Goal: Information Seeking & Learning: Learn about a topic

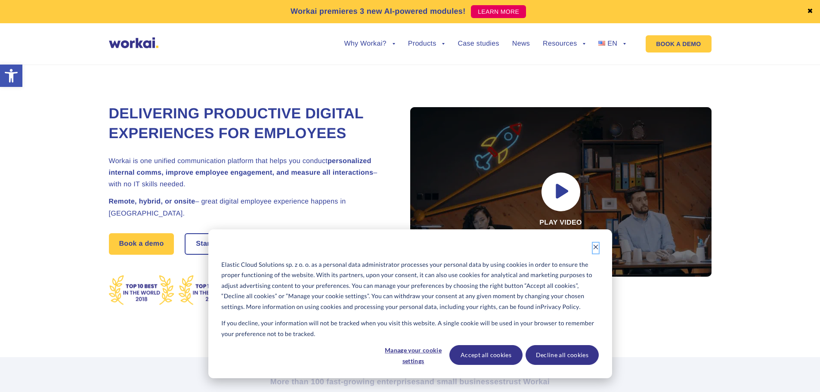
click at [594, 250] on icon "Dismiss cookie banner" at bounding box center [596, 247] width 6 height 6
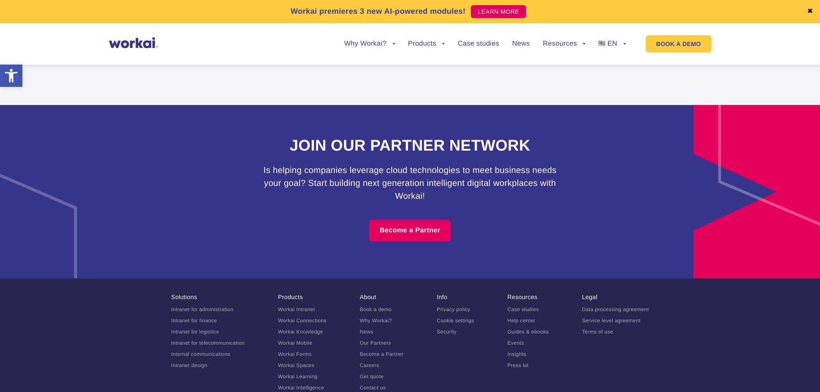
scroll to position [5349, 0]
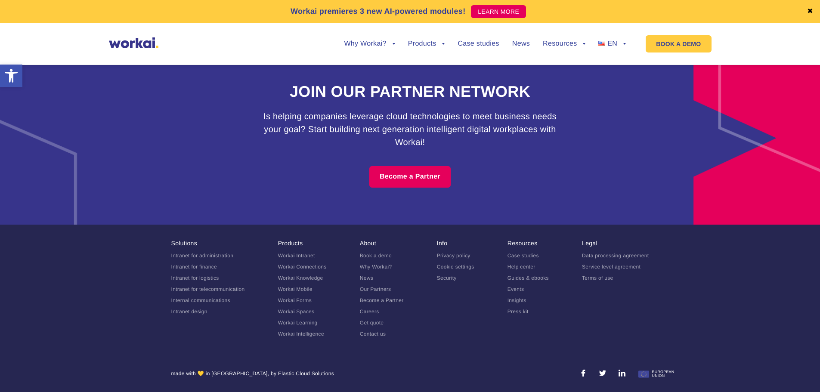
click at [367, 312] on link "Careers" at bounding box center [369, 312] width 19 height 6
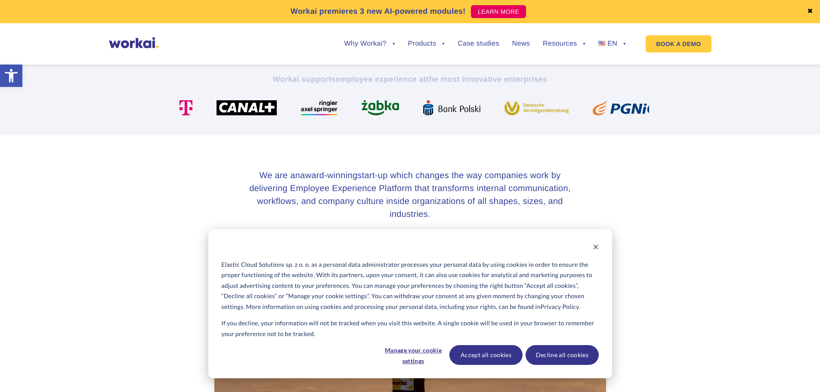
scroll to position [215, 0]
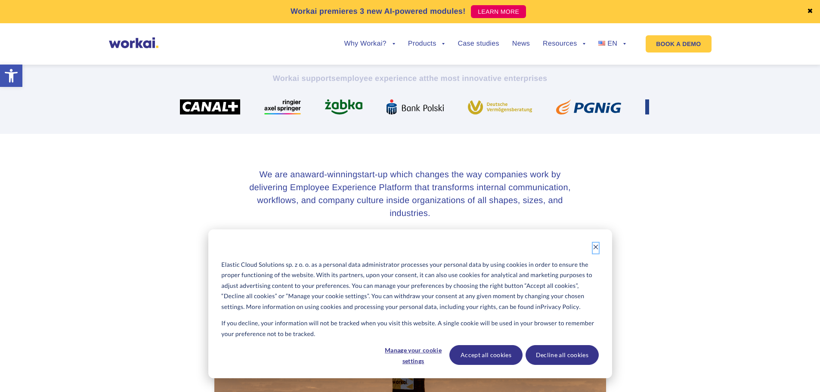
click at [596, 249] on icon "Dismiss cookie banner" at bounding box center [596, 247] width 6 height 6
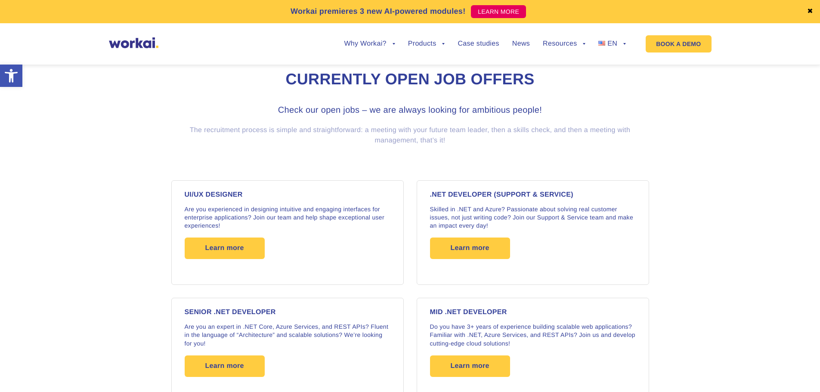
scroll to position [560, 0]
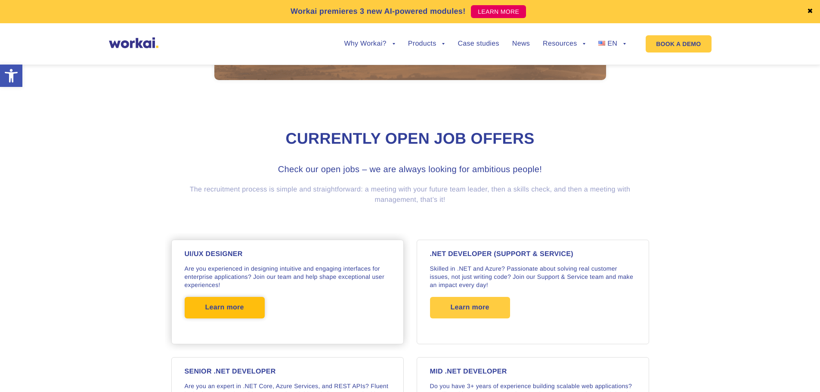
click at [251, 305] on span "Learn more" at bounding box center [225, 308] width 80 height 22
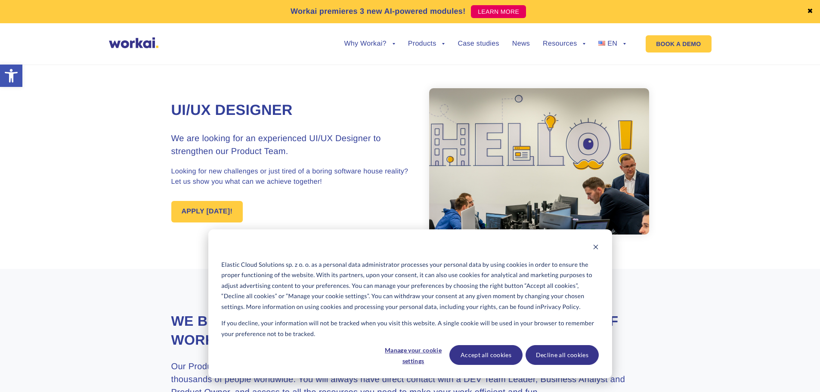
click at [600, 246] on div "Elastic Cloud Solutions sp. z o. o. as a personal data administrator processes …" at bounding box center [410, 303] width 404 height 149
click at [596, 252] on button "Dismiss cookie banner" at bounding box center [596, 248] width 6 height 11
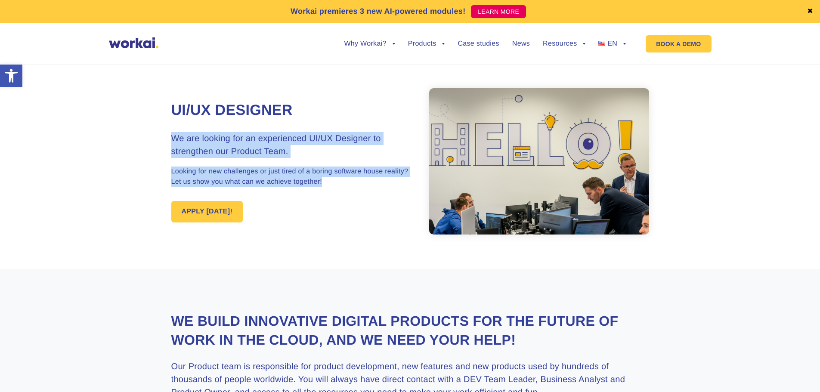
drag, startPoint x: 173, startPoint y: 135, endPoint x: 334, endPoint y: 179, distance: 166.4
click at [334, 179] on div "UI/UX Designer We are looking for an experienced UI/UX Designer to strengthen o…" at bounding box center [290, 162] width 239 height 122
copy div "We are looking for an experienced UI/UX Designer to strengthen our Product Team…"
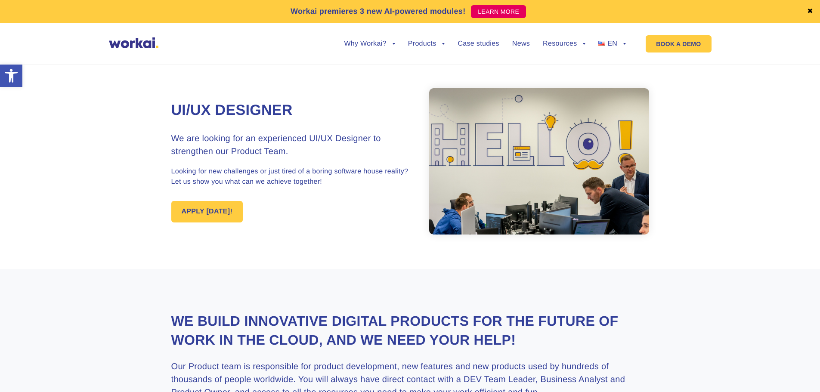
click at [309, 251] on div "UI/UX Designer We are looking for an experienced UI/UX Designer to strengthen o…" at bounding box center [410, 161] width 478 height 215
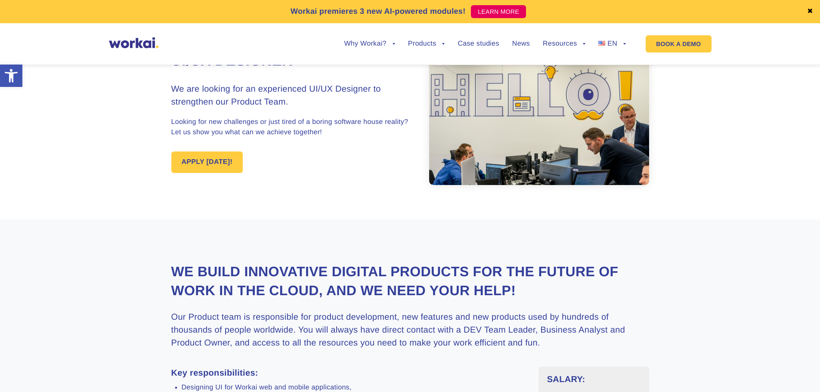
scroll to position [172, 0]
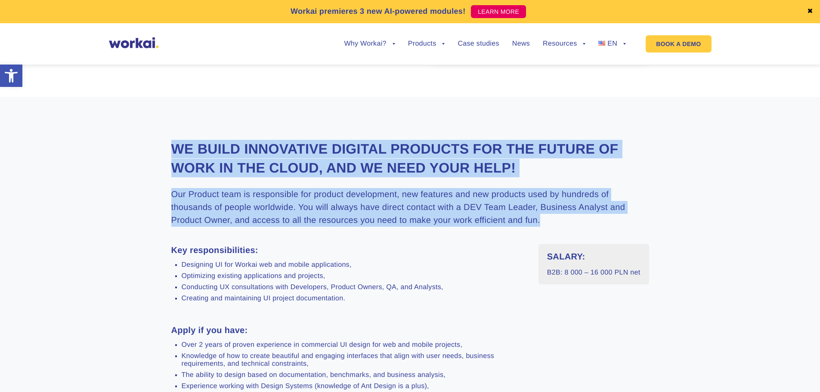
drag, startPoint x: 174, startPoint y: 144, endPoint x: 575, endPoint y: 218, distance: 407.9
click at [575, 218] on div "We build innovative digital products for the future of work in the Cloud, and w…" at bounding box center [410, 392] width 478 height 505
copy div "We build innovative digital products for the future of work in the Cloud, and w…"
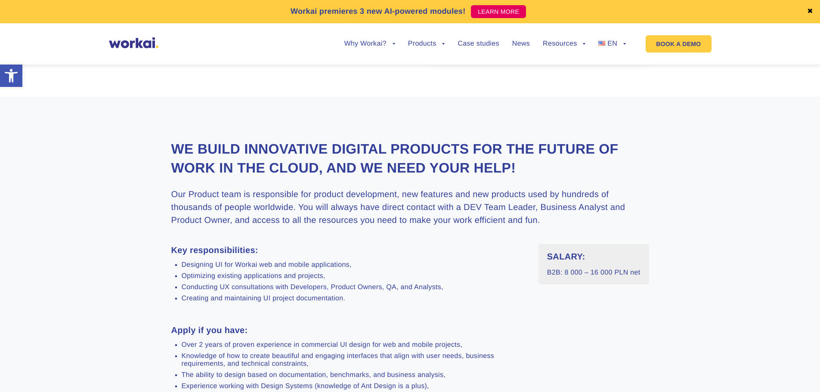
click at [268, 299] on li "Creating and maintaining UI project documentation." at bounding box center [354, 299] width 344 height 8
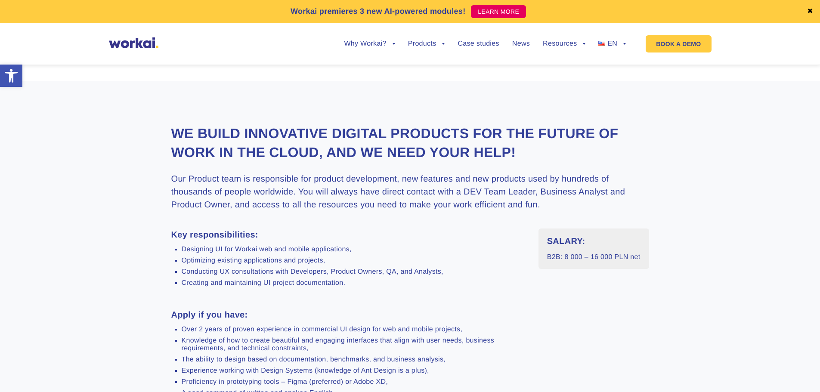
scroll to position [215, 0]
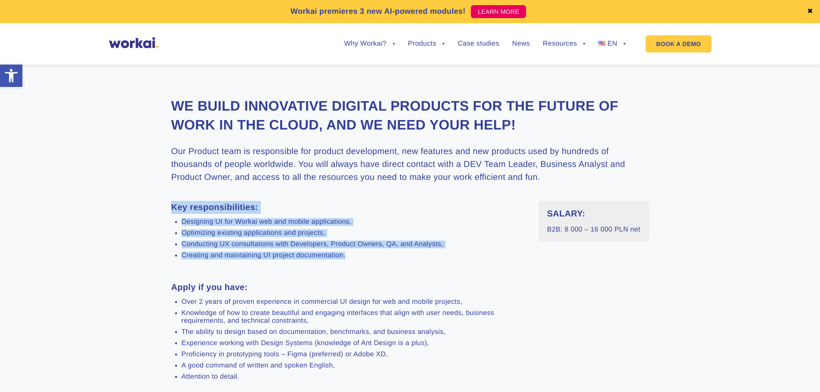
drag, startPoint x: 171, startPoint y: 209, endPoint x: 356, endPoint y: 255, distance: 191.1
click at [356, 255] on div "Key responsibilities: Designing UI for Workai web and mobile applications, Opti…" at bounding box center [348, 384] width 354 height 366
copy div "Key responsibilities: Designing UI for Workai web and mobile applications, Opti…"
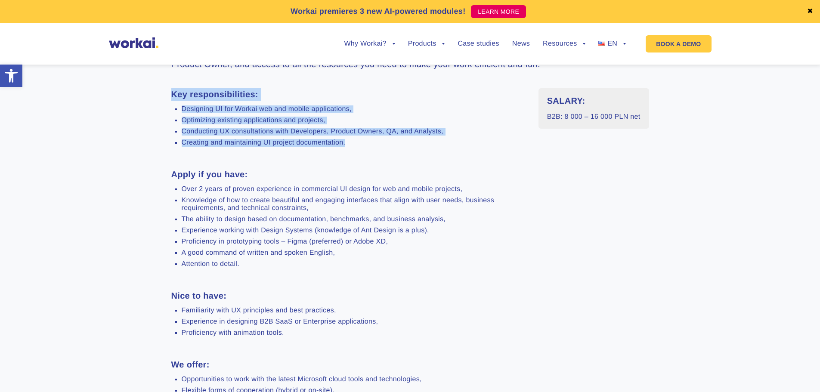
scroll to position [344, 0]
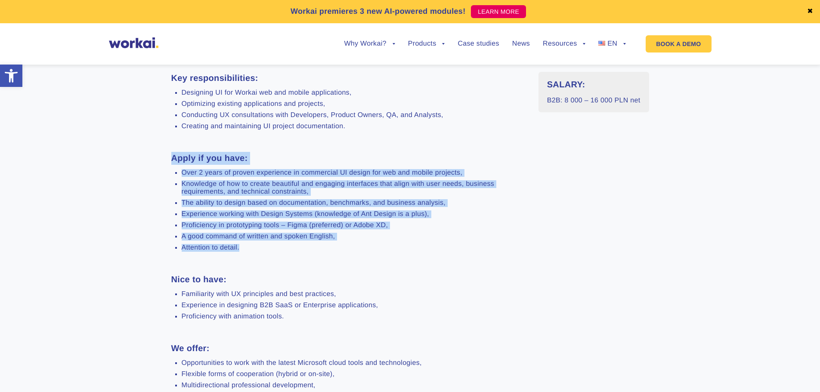
drag, startPoint x: 171, startPoint y: 162, endPoint x: 271, endPoint y: 249, distance: 132.7
click at [271, 249] on div "Key responsibilities: Designing UI for Workai web and mobile applications, Opti…" at bounding box center [348, 255] width 354 height 366
copy div "Apply if you have: Over 2 years of proven experience in commercial UI design fo…"
click at [175, 260] on div "Key responsibilities: Designing UI for Workai web and mobile applications, Opti…" at bounding box center [348, 255] width 354 height 366
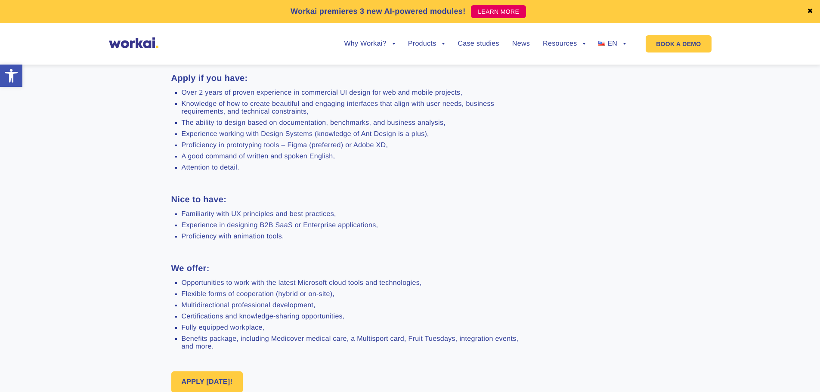
scroll to position [430, 0]
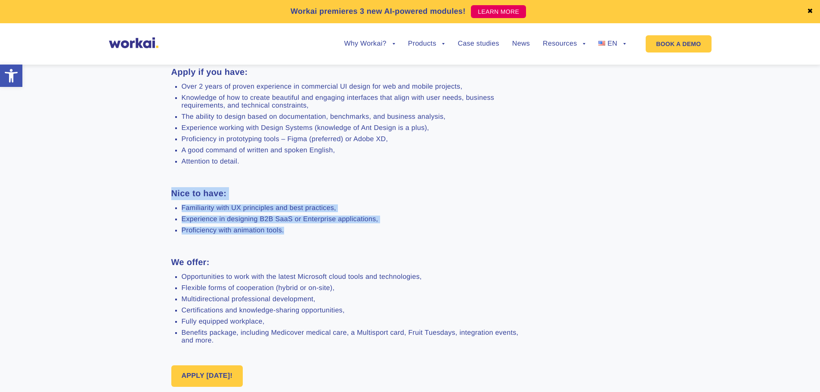
drag, startPoint x: 171, startPoint y: 192, endPoint x: 300, endPoint y: 229, distance: 133.8
click at [300, 229] on div "Key responsibilities: Designing UI for Workai web and mobile applications, Opti…" at bounding box center [348, 169] width 354 height 366
copy div "Nice to have: Familiarity with UX principles and best practices, Experience in …"
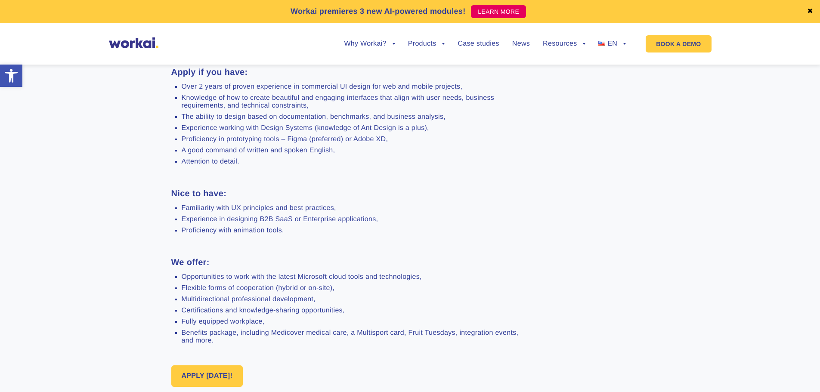
click at [172, 259] on strong "We offer:" at bounding box center [190, 262] width 38 height 9
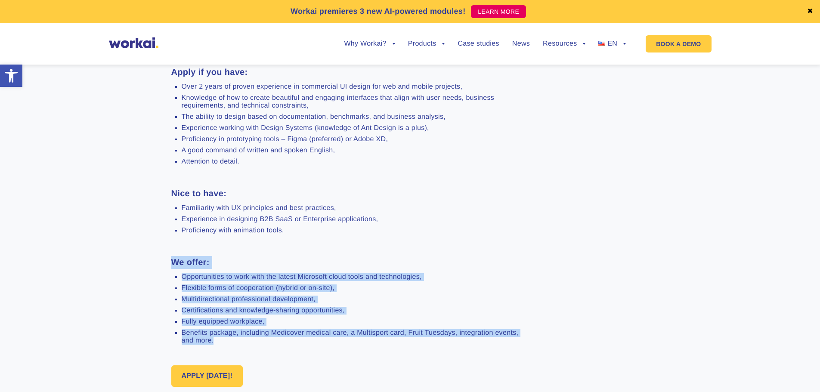
drag, startPoint x: 172, startPoint y: 259, endPoint x: 339, endPoint y: 339, distance: 184.8
click at [339, 339] on div "Key responsibilities: Designing UI for Workai web and mobile applications, Opti…" at bounding box center [348, 169] width 354 height 366
copy div "We offer: Opportunities to work with the latest Microsoft cloud tools and techn…"
